Goal: Task Accomplishment & Management: Manage account settings

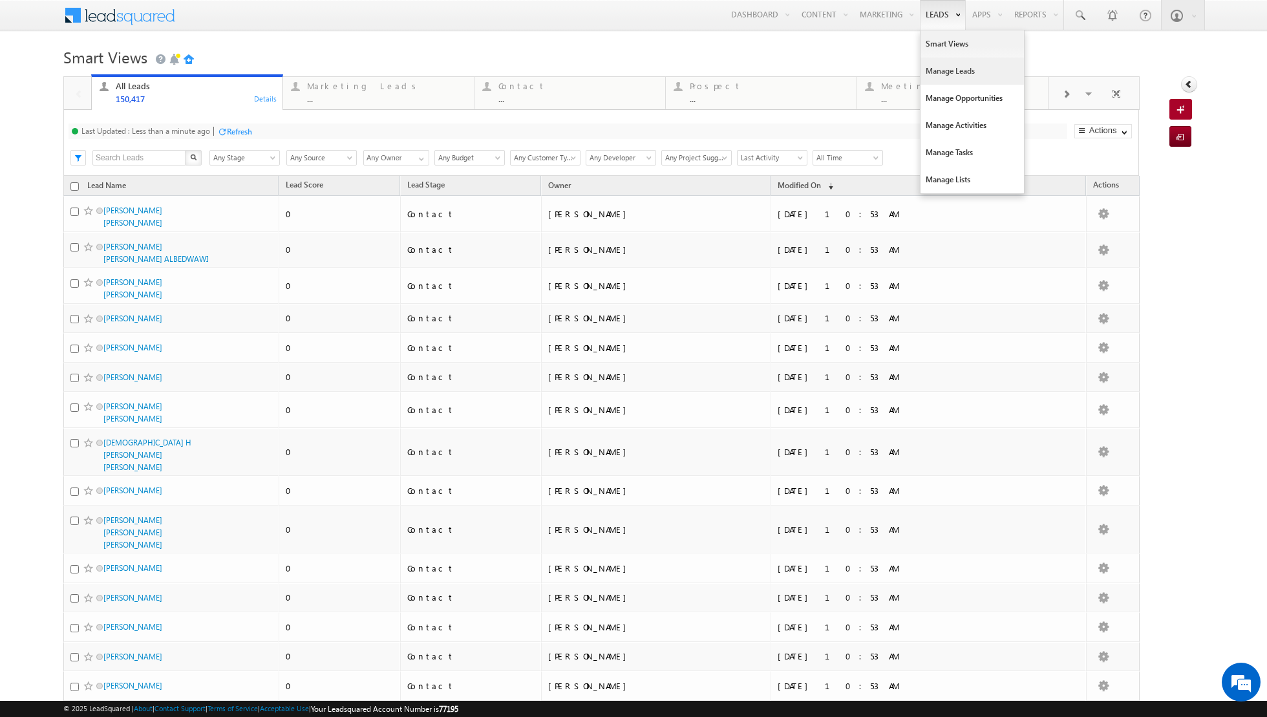
click at [950, 78] on link "Manage Leads" at bounding box center [972, 71] width 103 height 27
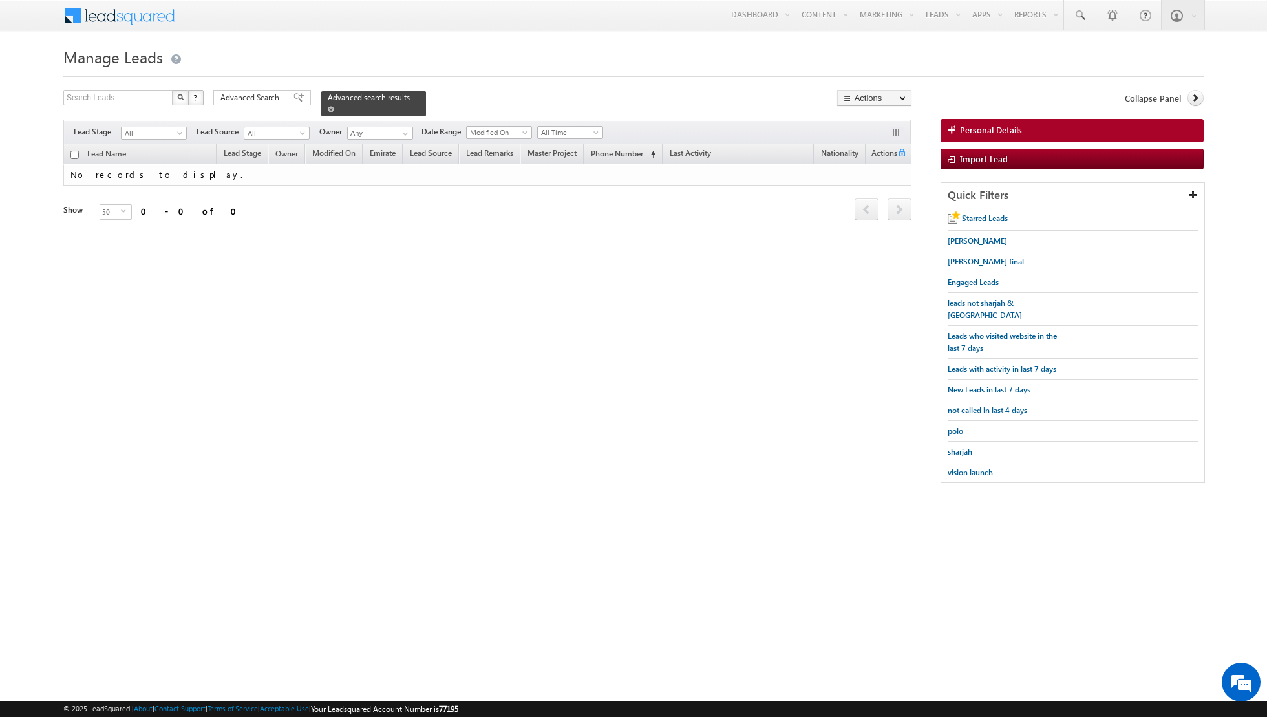
click at [328, 109] on span at bounding box center [331, 109] width 6 height 6
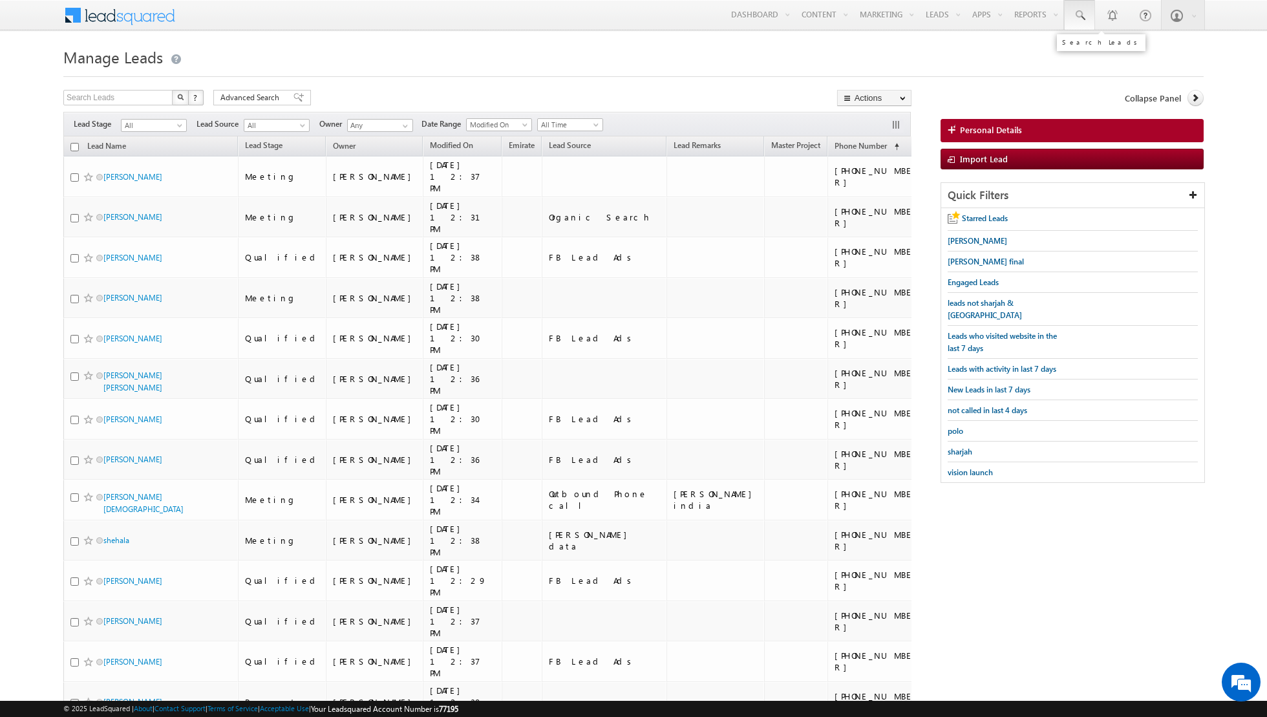
click at [1086, 19] on span at bounding box center [1079, 15] width 13 height 13
click at [1108, 50] on input "text" at bounding box center [1167, 51] width 175 height 16
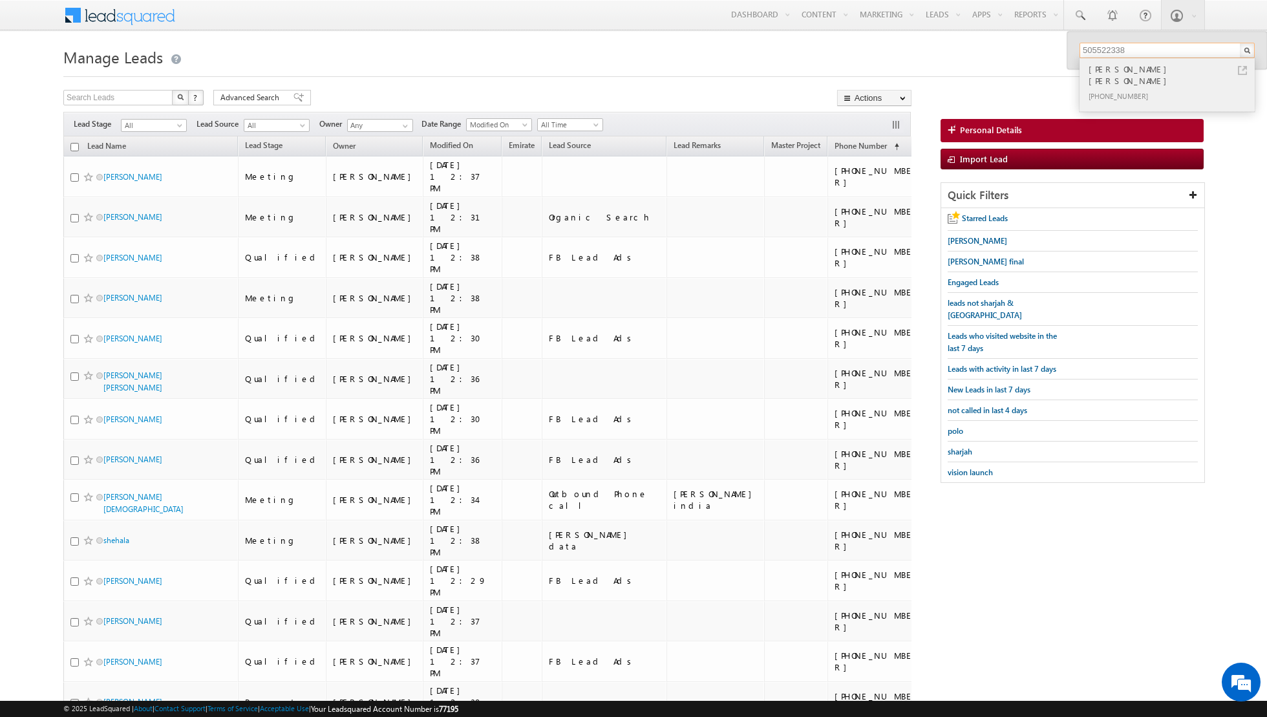
type input "505522338"
click at [1141, 88] on div "+971-505522338" at bounding box center [1172, 96] width 173 height 16
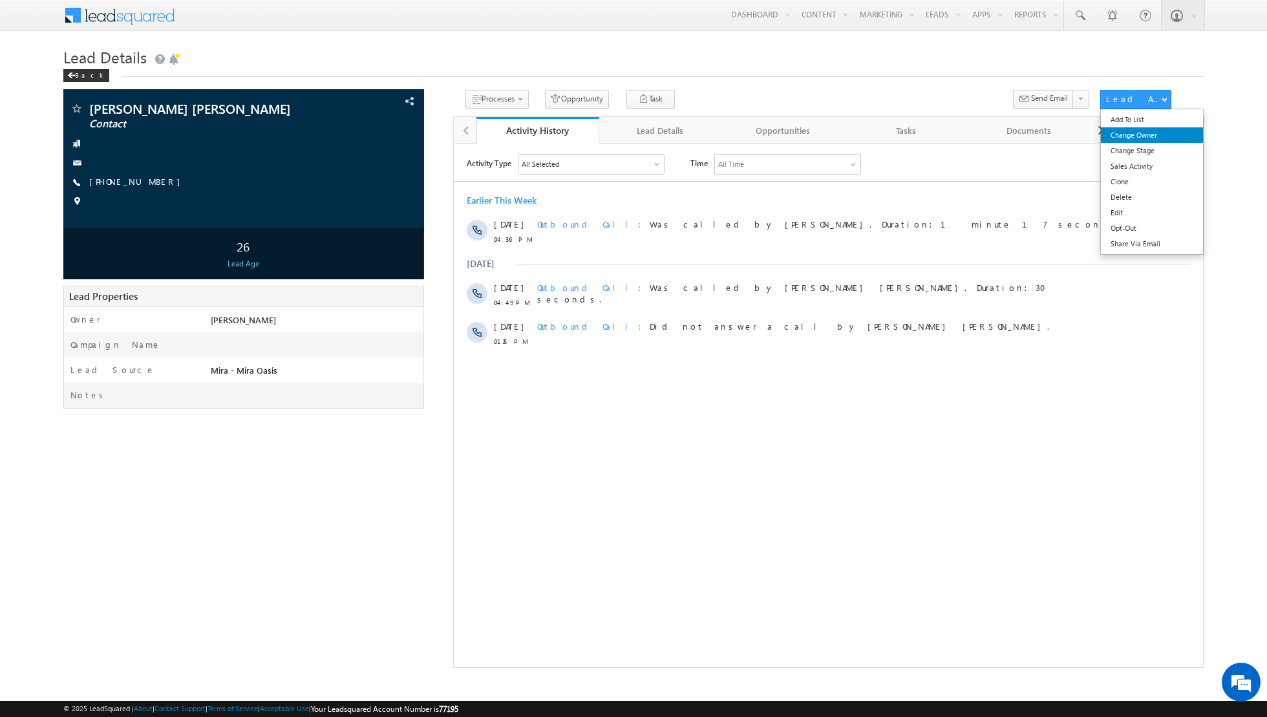
click at [1132, 138] on link "Change Owner" at bounding box center [1152, 135] width 103 height 16
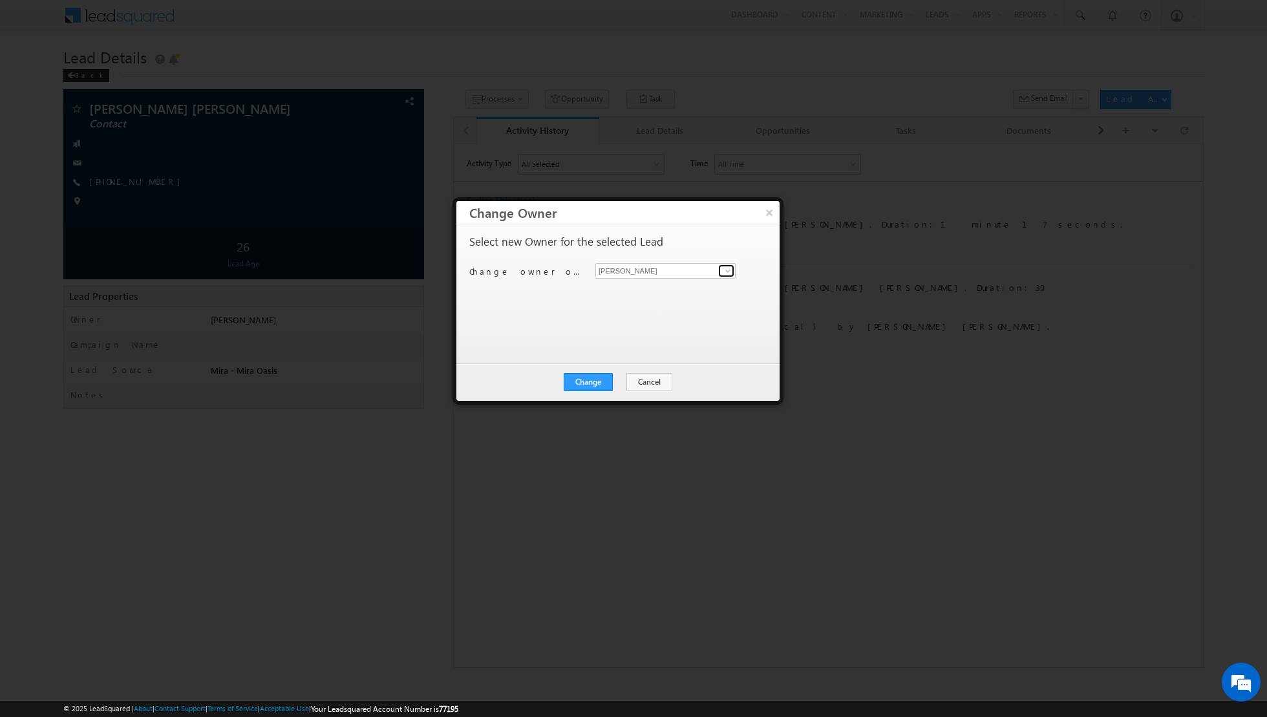
click at [729, 271] on span at bounding box center [728, 271] width 10 height 10
click at [625, 296] on span "riya.raj@indglobal.ae" at bounding box center [659, 295] width 116 height 10
type input "[PERSON_NAME]"
click at [587, 378] on button "Change" at bounding box center [588, 382] width 49 height 18
click at [623, 378] on button "Close" at bounding box center [619, 382] width 41 height 18
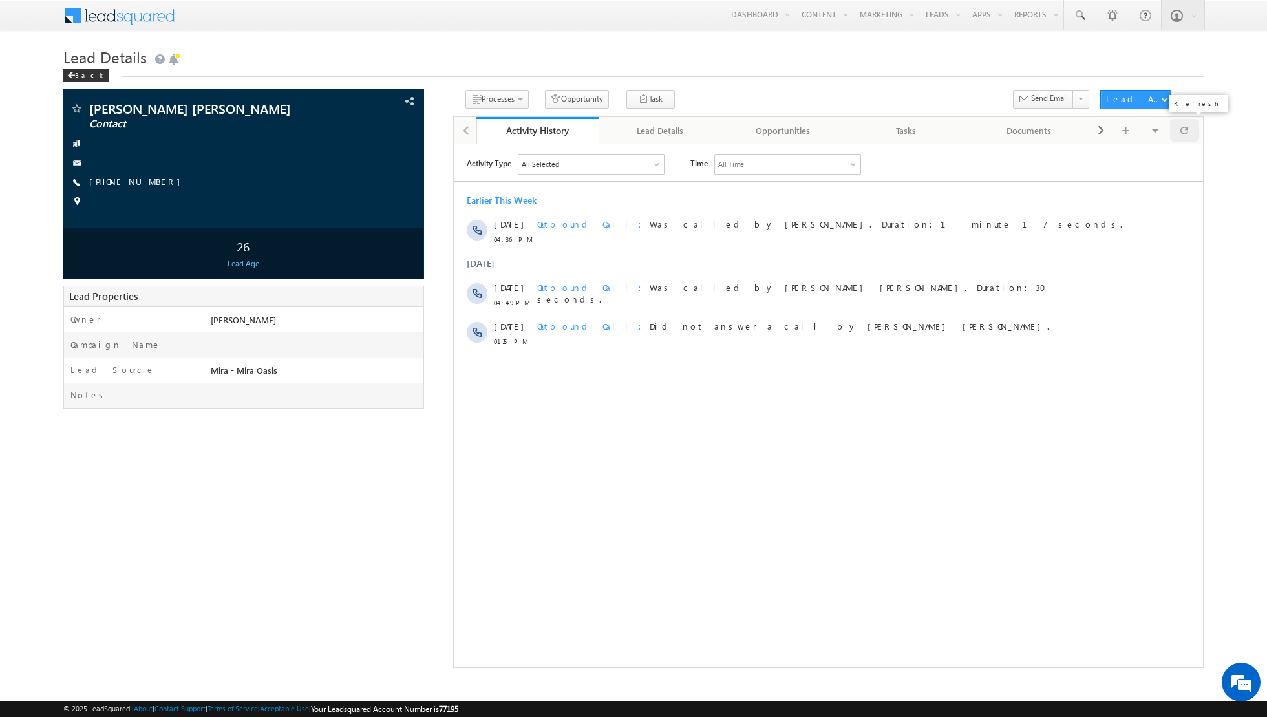
click at [1187, 136] on span at bounding box center [1185, 130] width 8 height 23
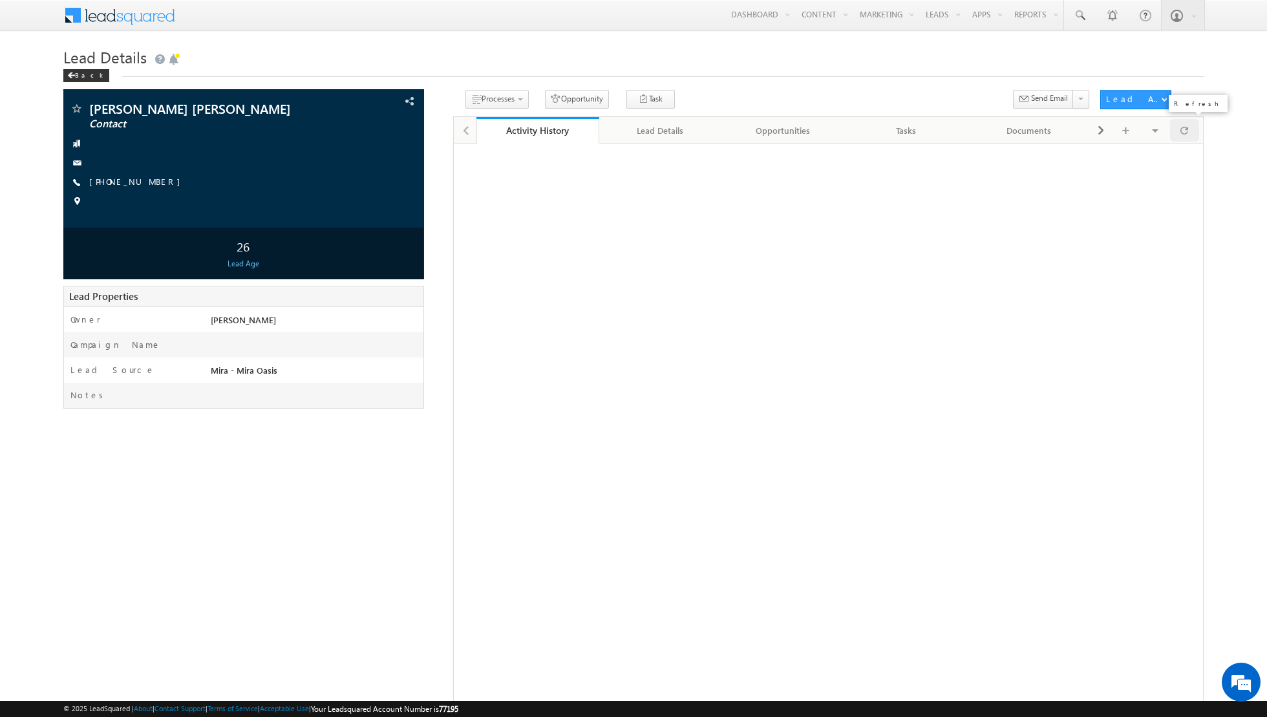
click at [1183, 133] on span at bounding box center [1185, 130] width 8 height 23
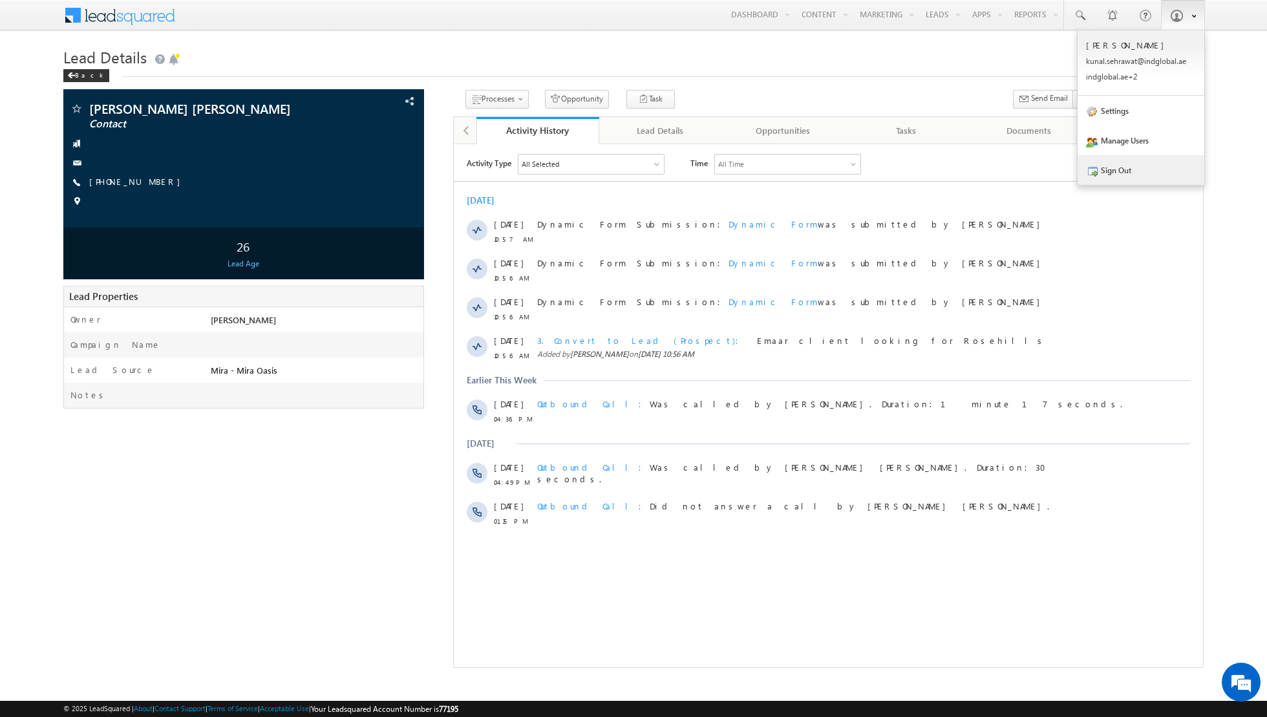
click at [1134, 169] on link "Sign Out" at bounding box center [1141, 170] width 127 height 30
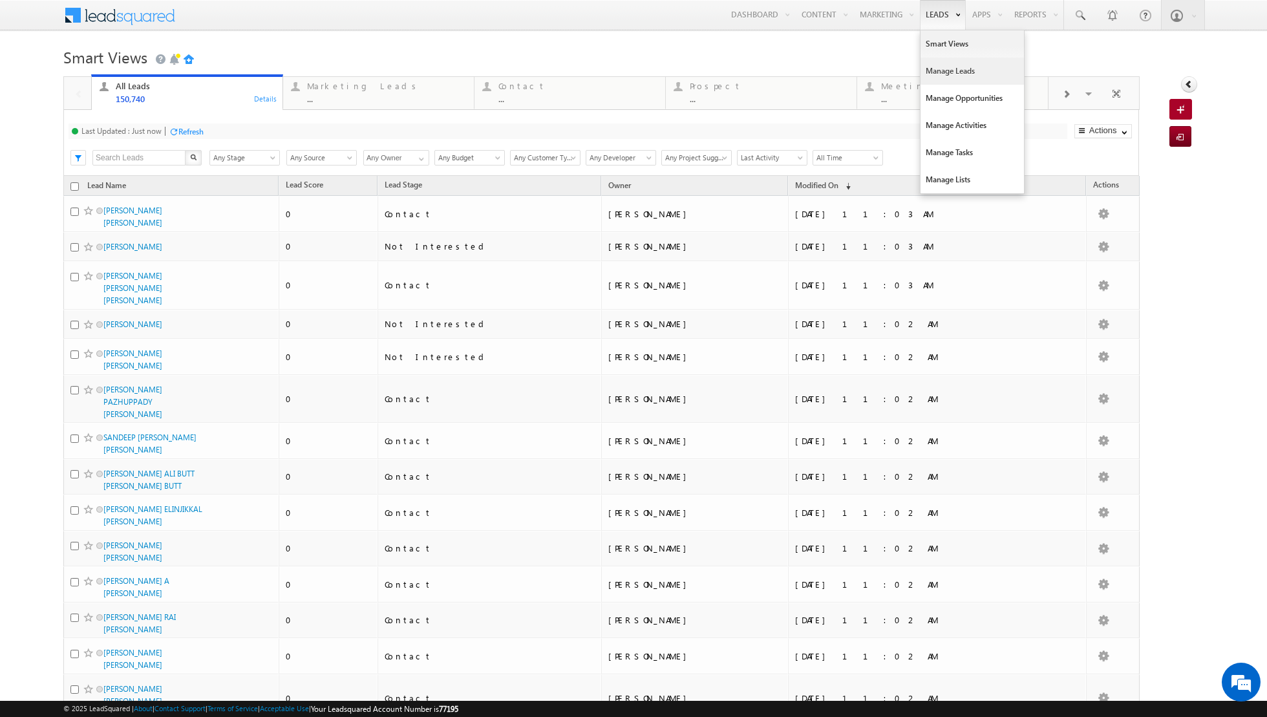
click at [955, 69] on link "Manage Leads" at bounding box center [972, 71] width 103 height 27
